Goal: Navigation & Orientation: Find specific page/section

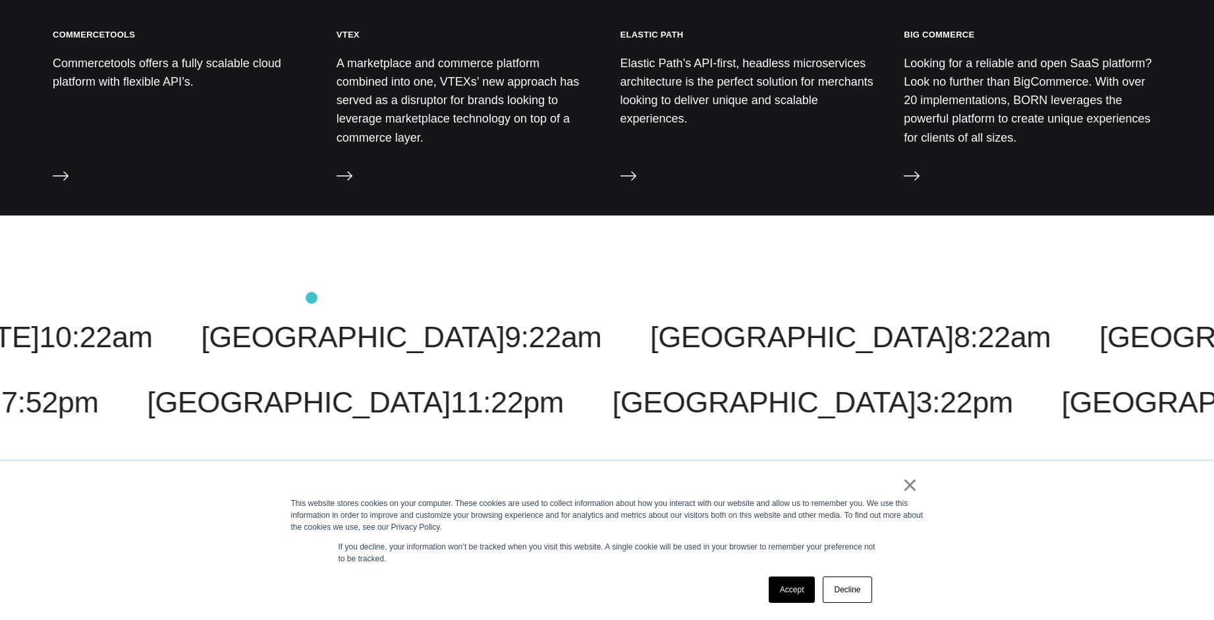
scroll to position [1920, 0]
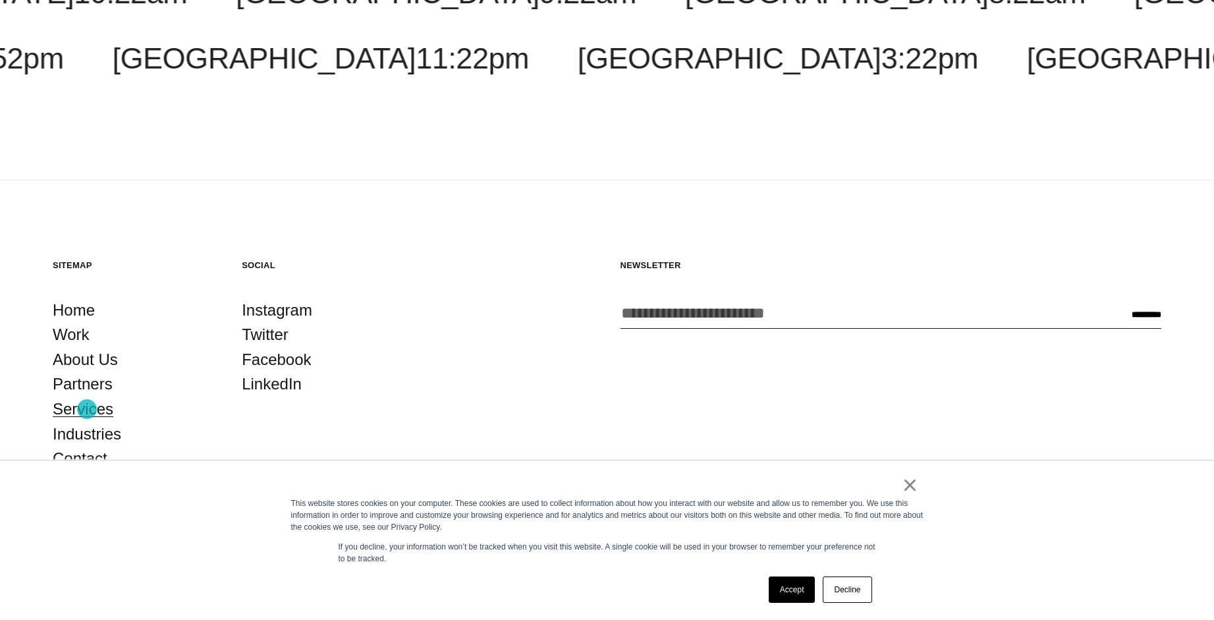
click at [87, 409] on link "Services" at bounding box center [83, 408] width 61 height 25
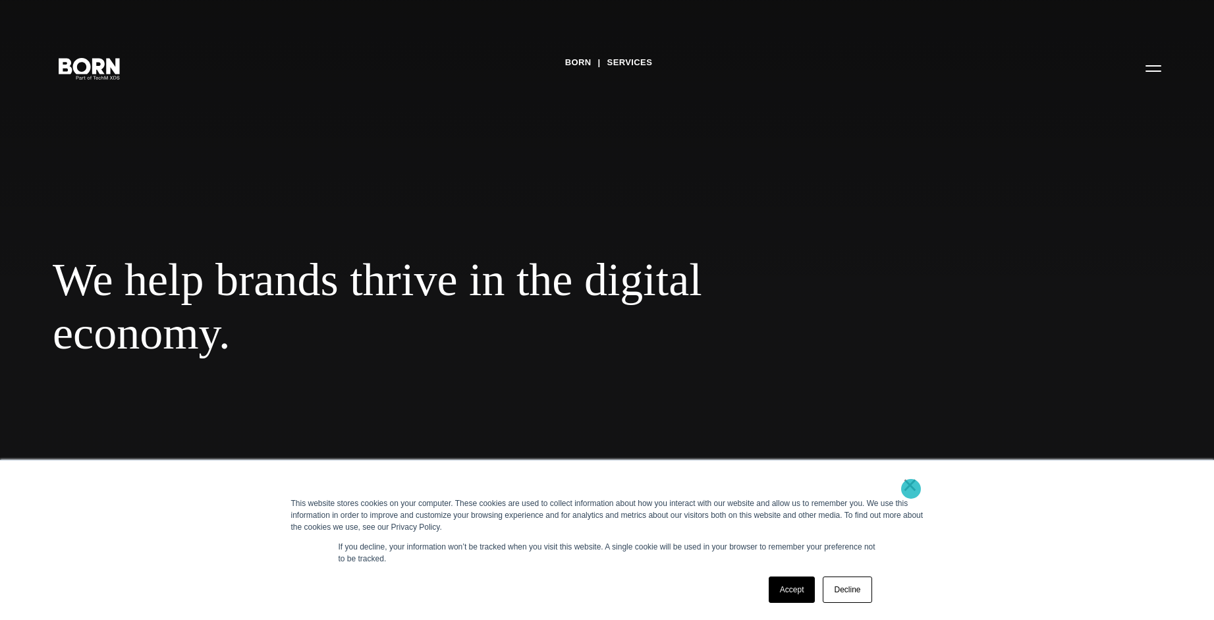
click at [911, 489] on link "×" at bounding box center [910, 485] width 16 height 12
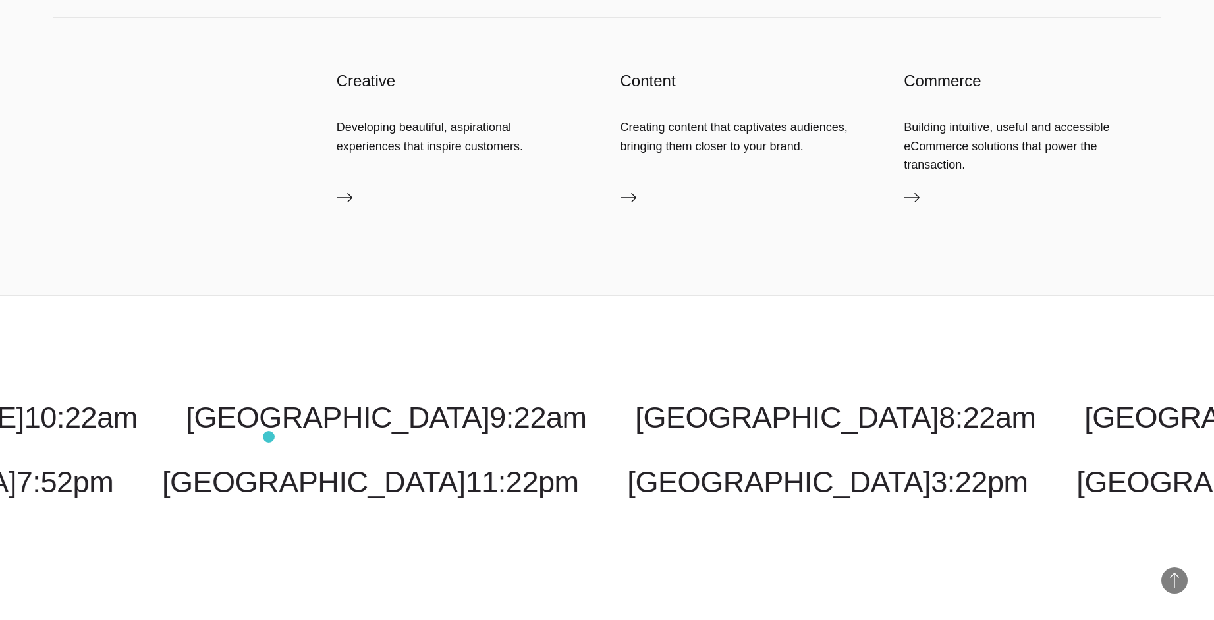
scroll to position [2771, 0]
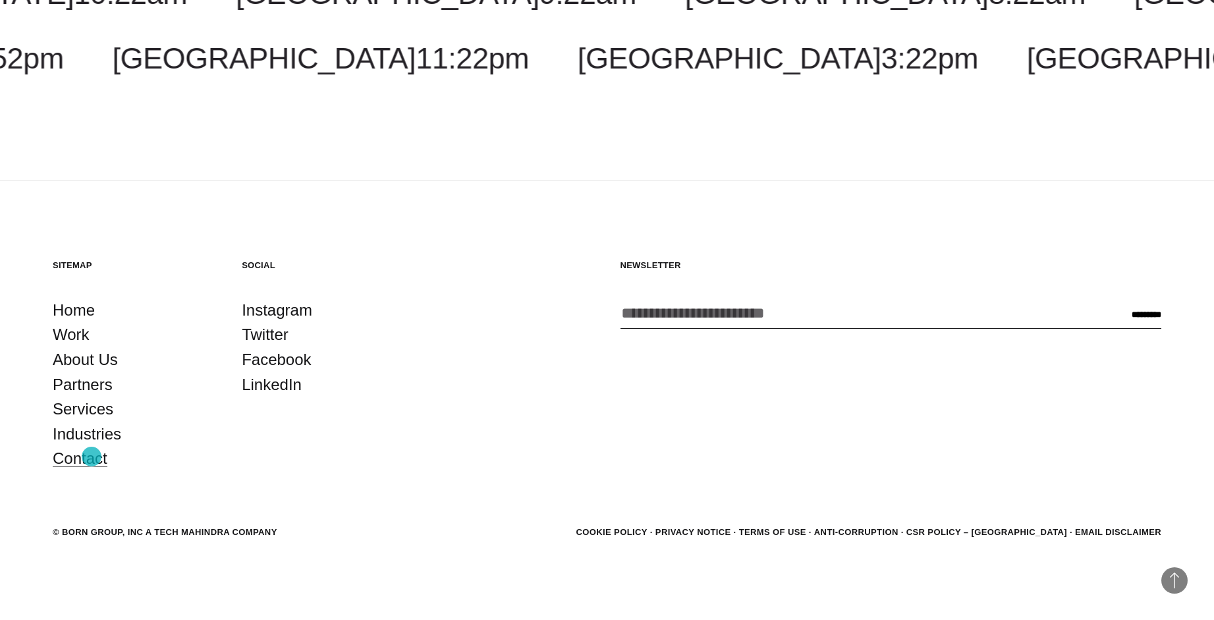
click at [92, 456] on link "Contact" at bounding box center [80, 458] width 55 height 25
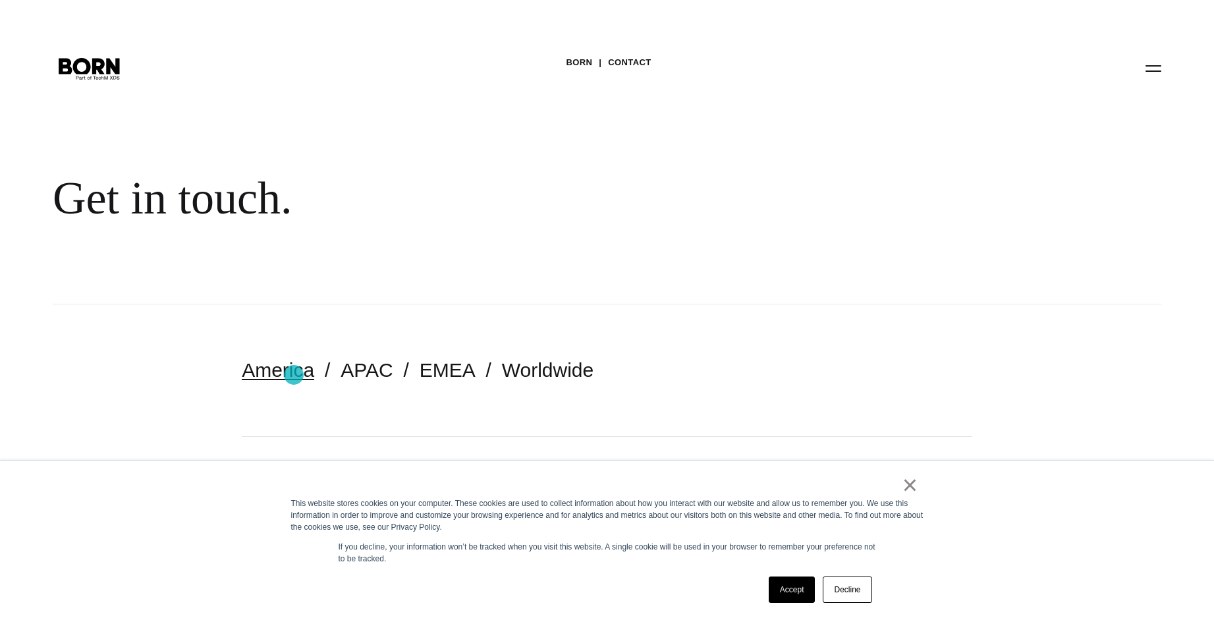
click at [292, 373] on link "America" at bounding box center [278, 370] width 72 height 22
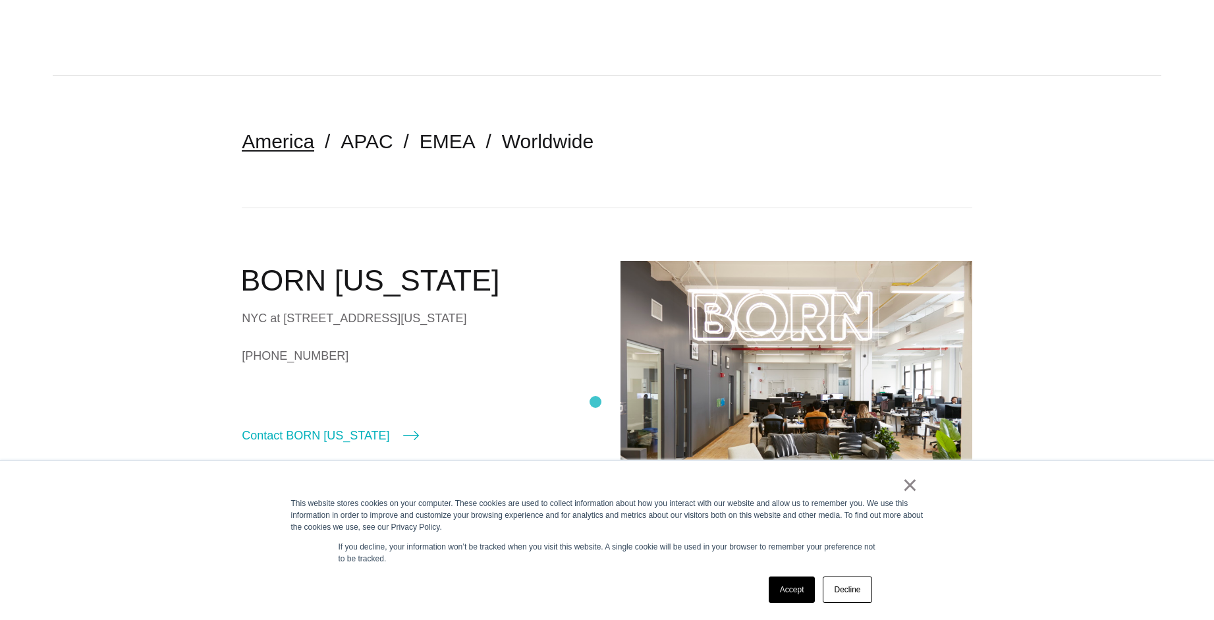
scroll to position [452, 0]
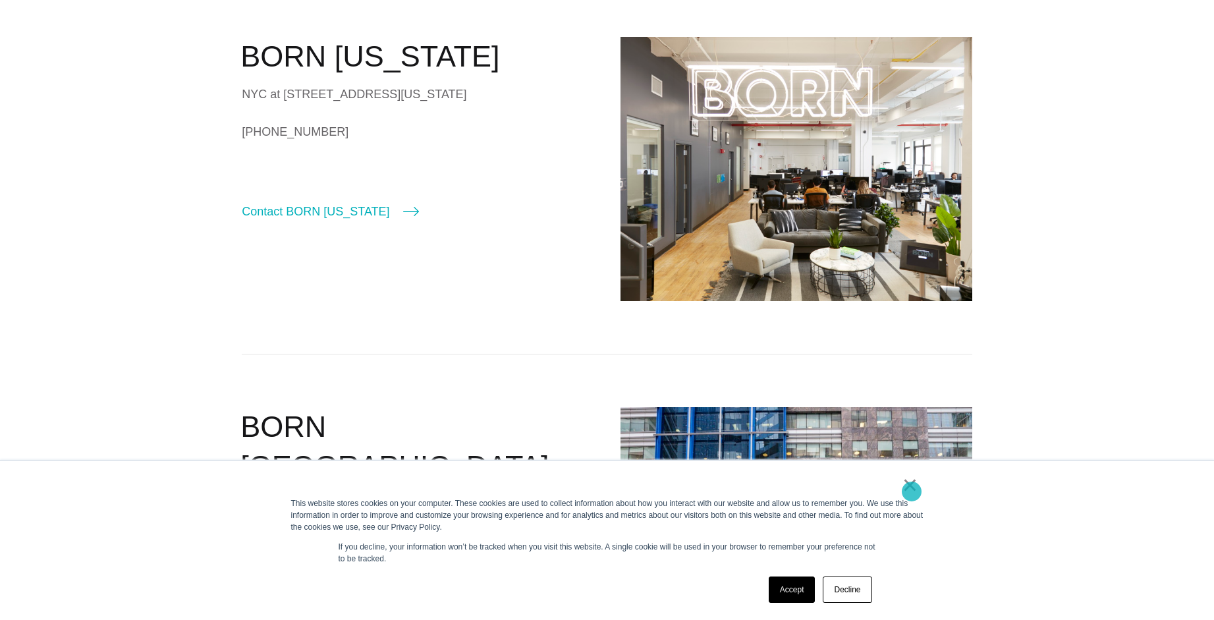
click at [911, 491] on link "×" at bounding box center [910, 485] width 16 height 12
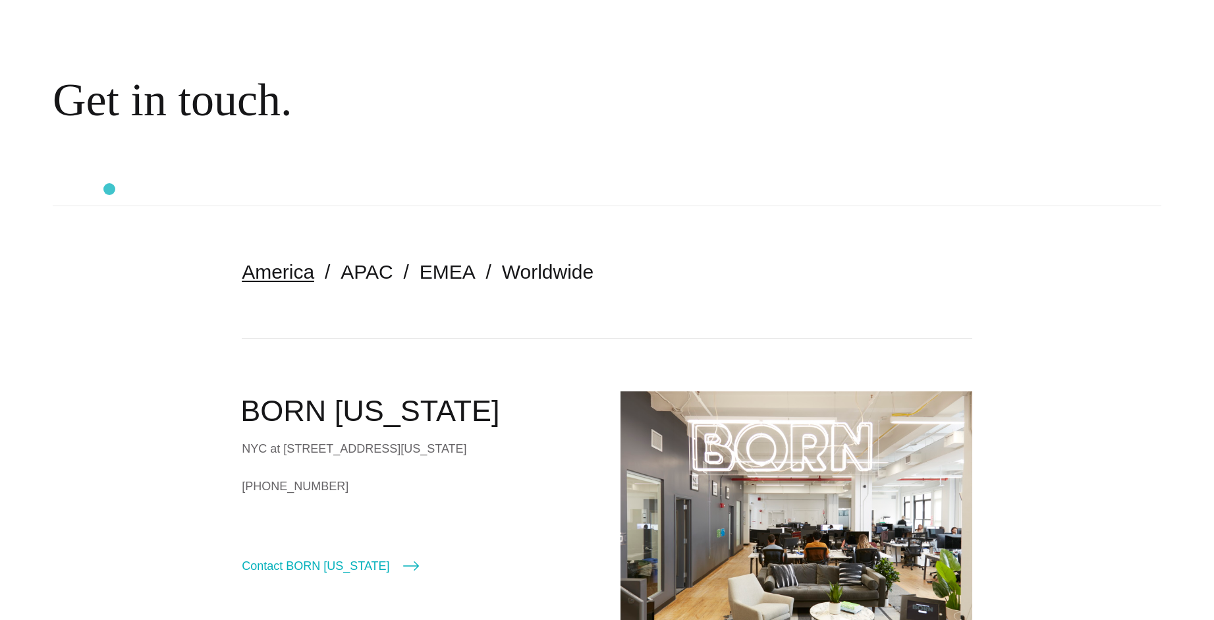
scroll to position [0, 0]
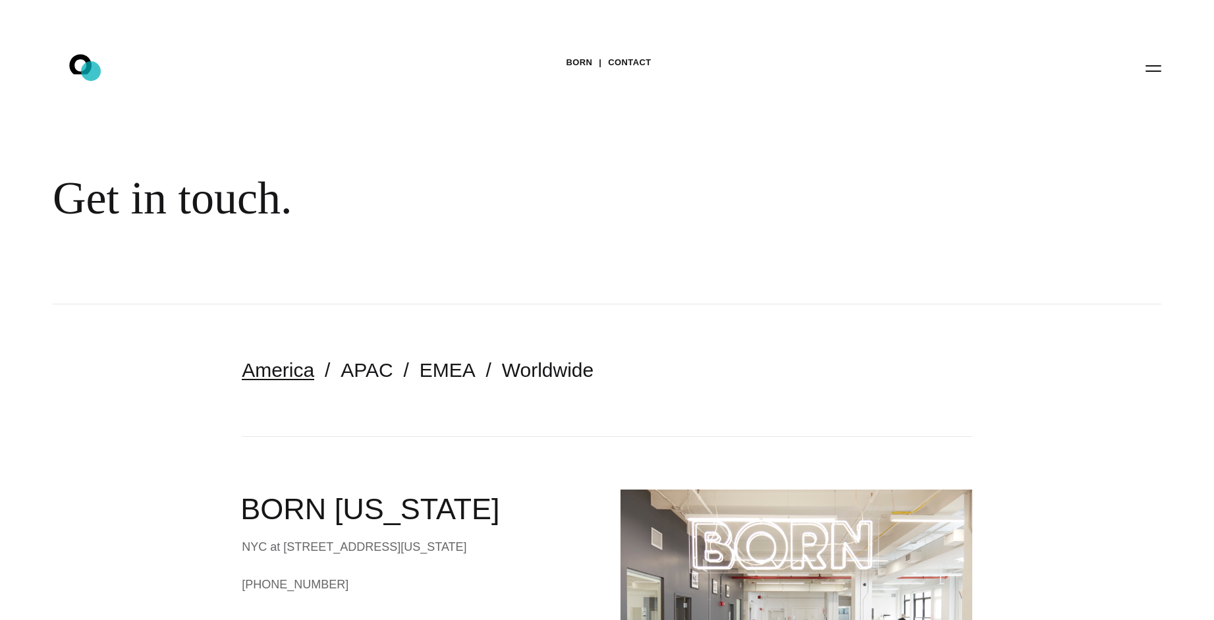
click at [91, 71] on icon ".st0{display:none;} .st1{display:inline;} .st2{font-family:'HelveticaNeue-Mediu…" at bounding box center [89, 68] width 84 height 34
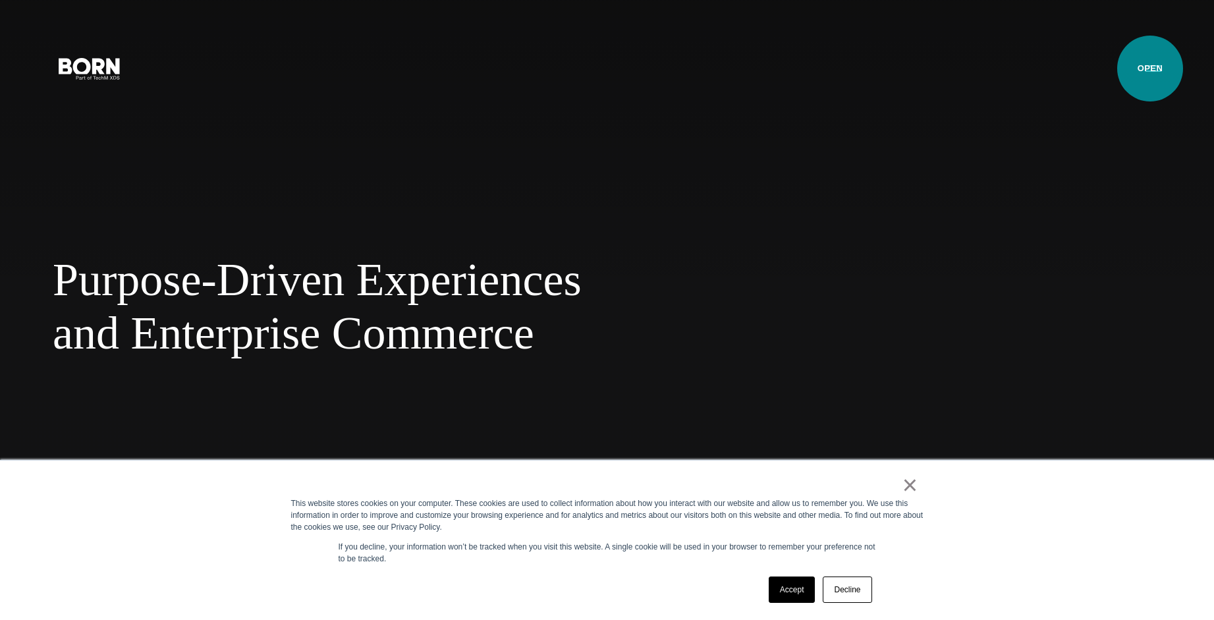
click at [1150, 68] on button "Primary Menu" at bounding box center [1153, 68] width 32 height 28
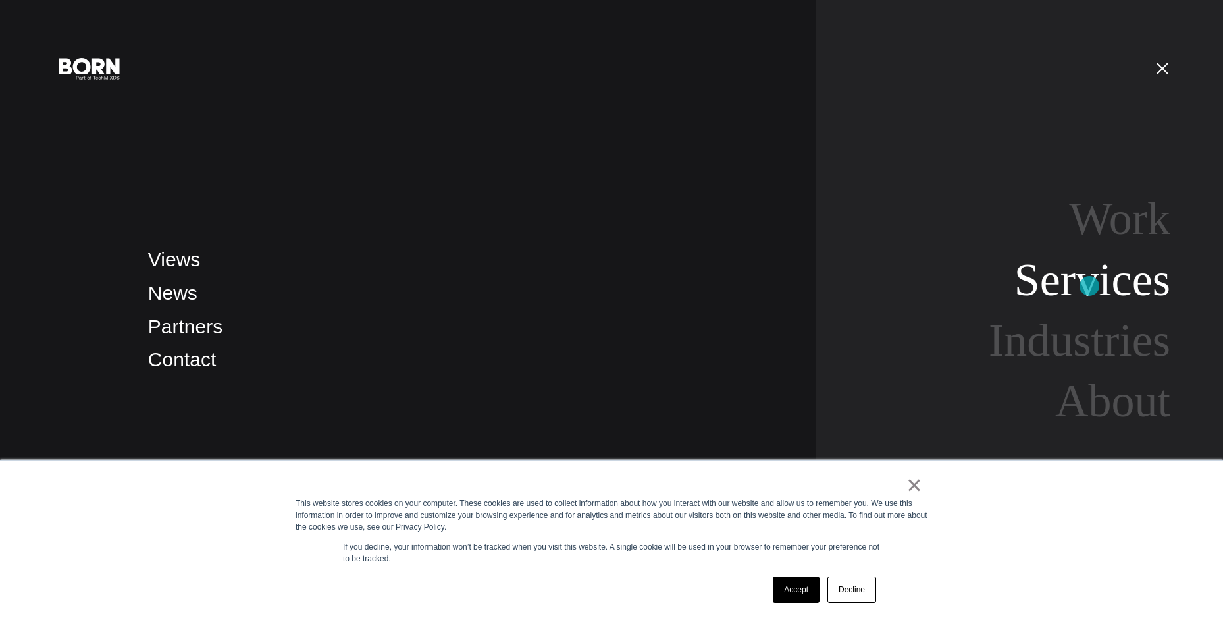
click at [1090, 286] on link "Services" at bounding box center [1093, 279] width 156 height 51
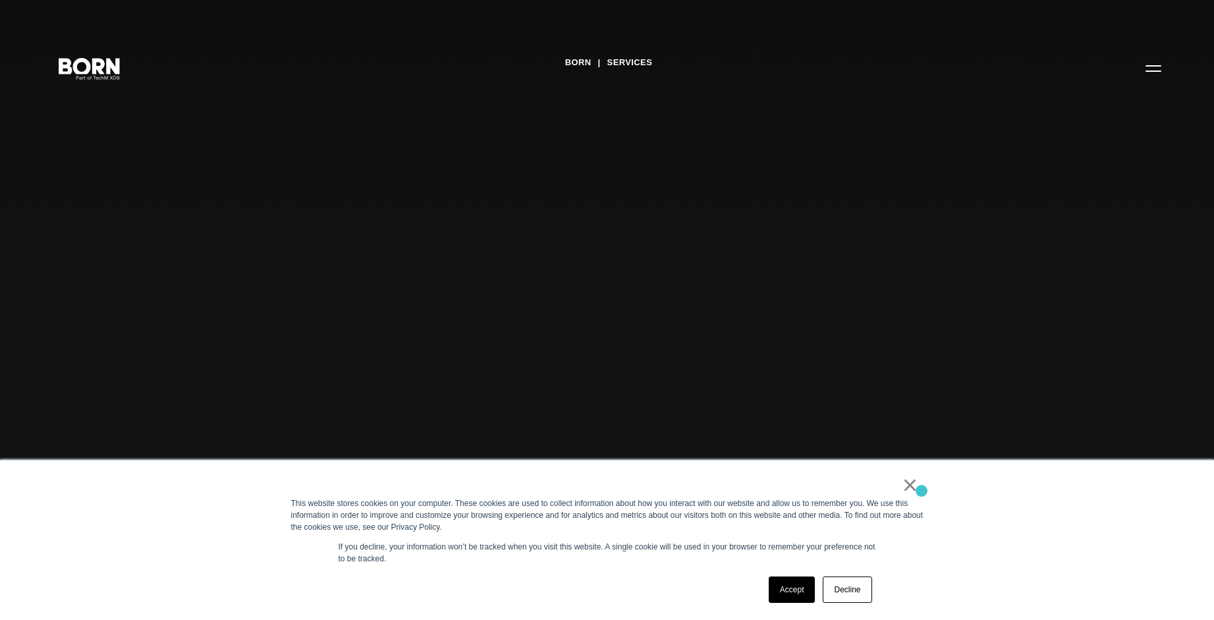
click at [913, 485] on link "×" at bounding box center [910, 485] width 16 height 12
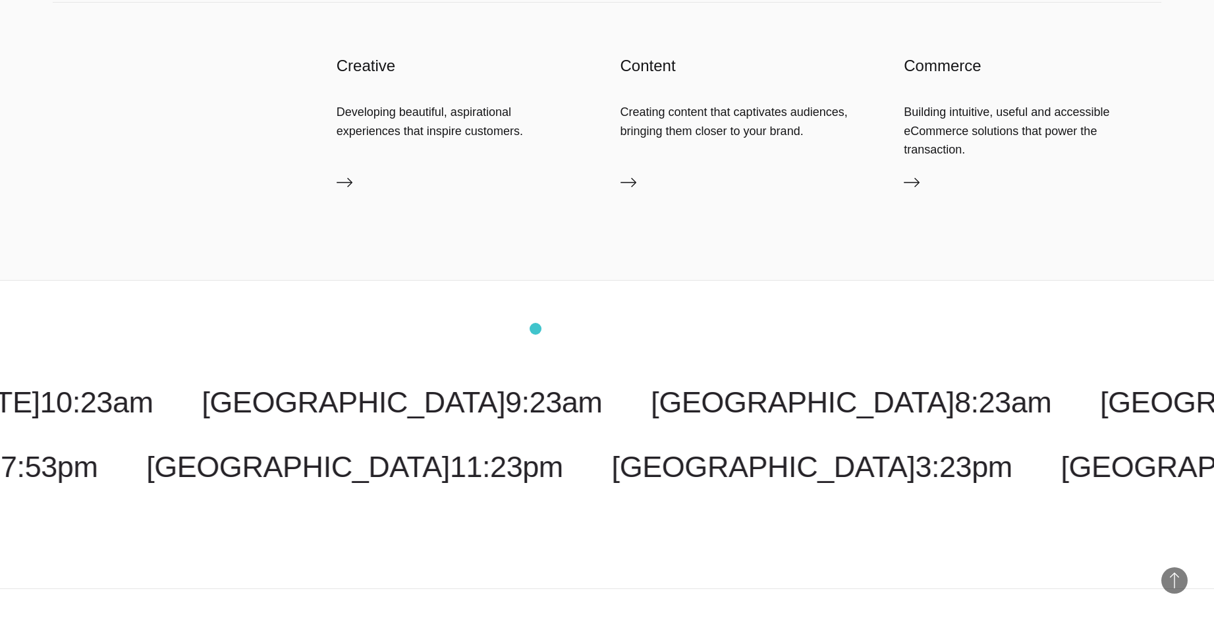
scroll to position [2771, 0]
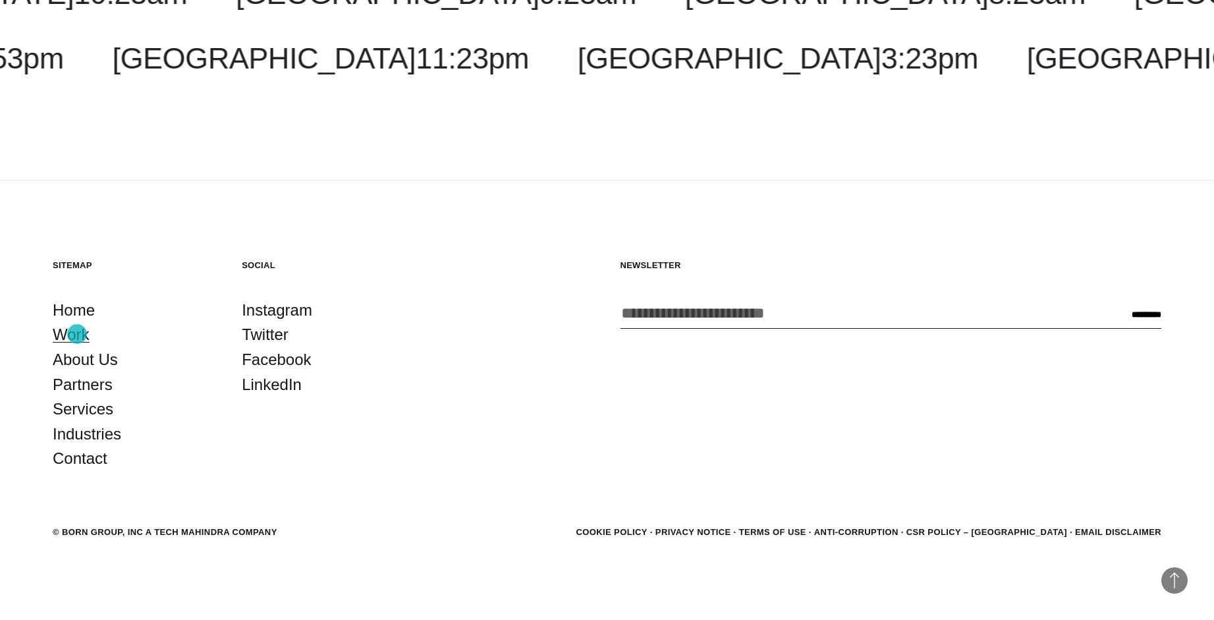
click at [77, 334] on link "Work" at bounding box center [71, 334] width 37 height 25
click at [288, 387] on link "LinkedIn" at bounding box center [272, 384] width 60 height 25
click at [78, 411] on link "Services" at bounding box center [83, 408] width 61 height 25
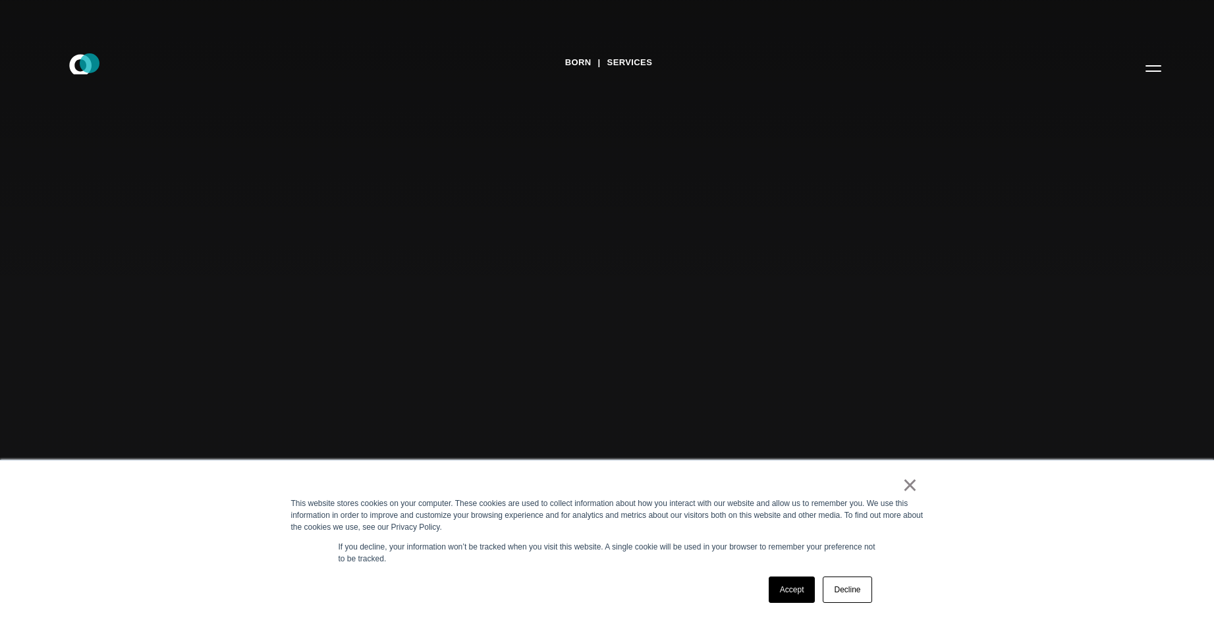
click at [90, 63] on icon at bounding box center [80, 64] width 22 height 20
click at [913, 483] on link "×" at bounding box center [910, 485] width 16 height 12
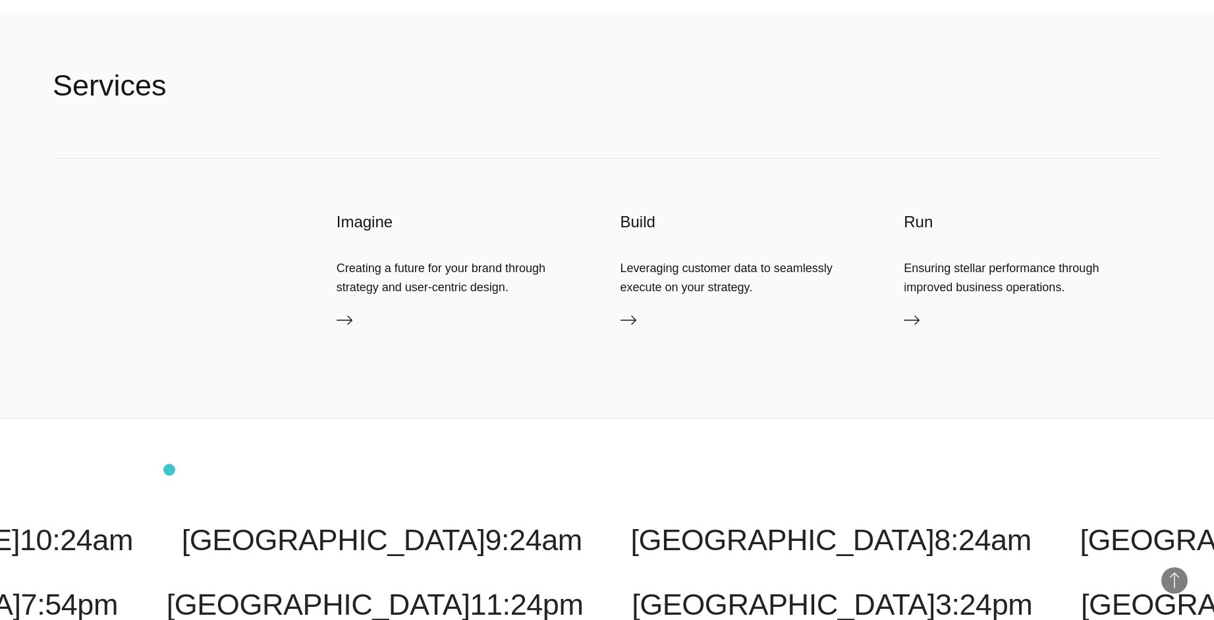
scroll to position [3744, 0]
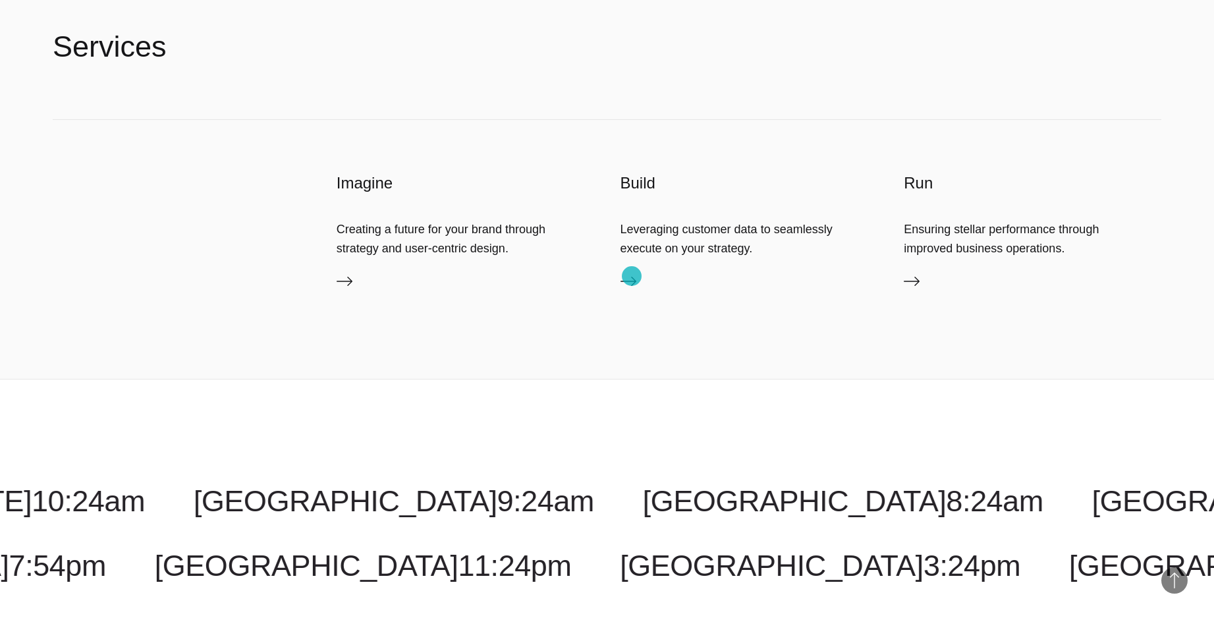
click at [631, 276] on icon at bounding box center [628, 281] width 16 height 16
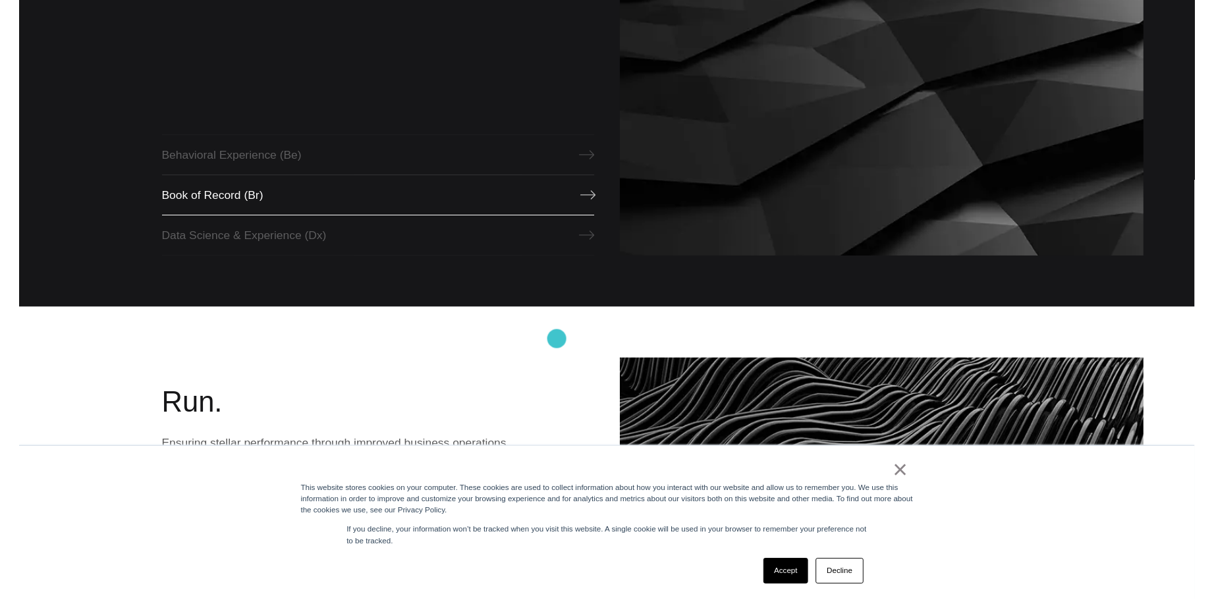
scroll to position [2066, 0]
